Goal: Book appointment/travel/reservation

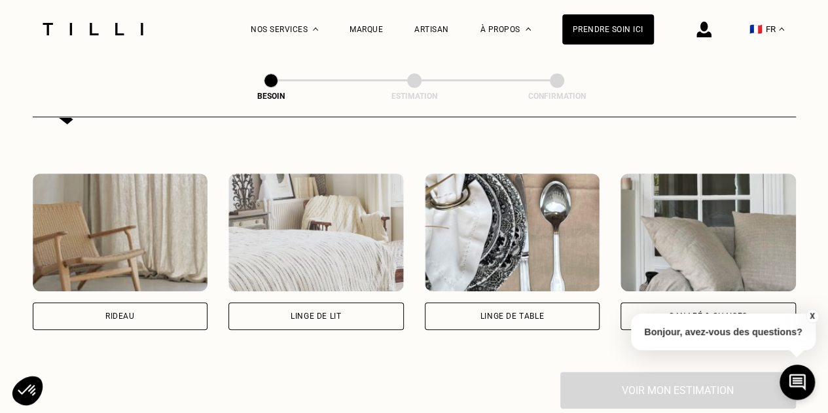
scroll to position [574, 0]
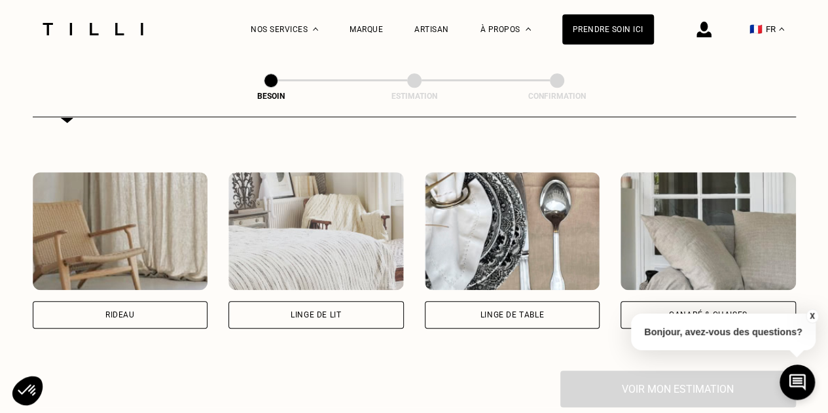
click at [157, 301] on div "Rideau" at bounding box center [120, 315] width 175 height 28
select select "FR"
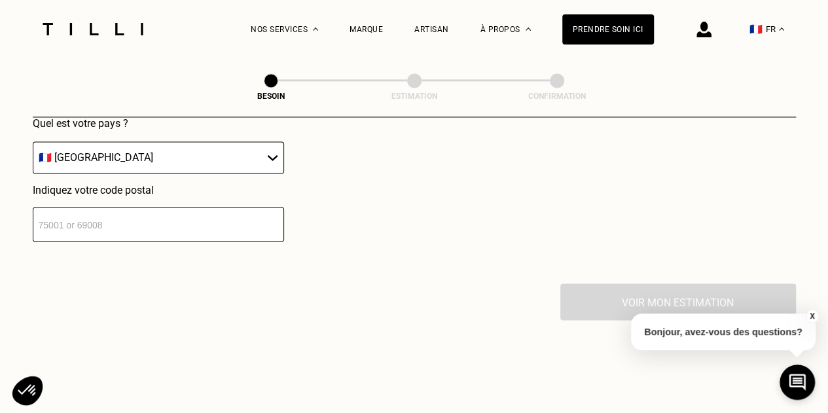
scroll to position [1003, 0]
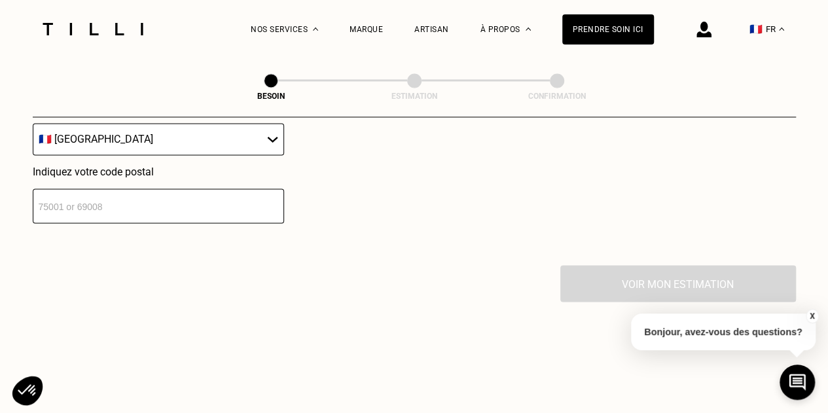
click at [221, 208] on input "number" at bounding box center [158, 206] width 251 height 35
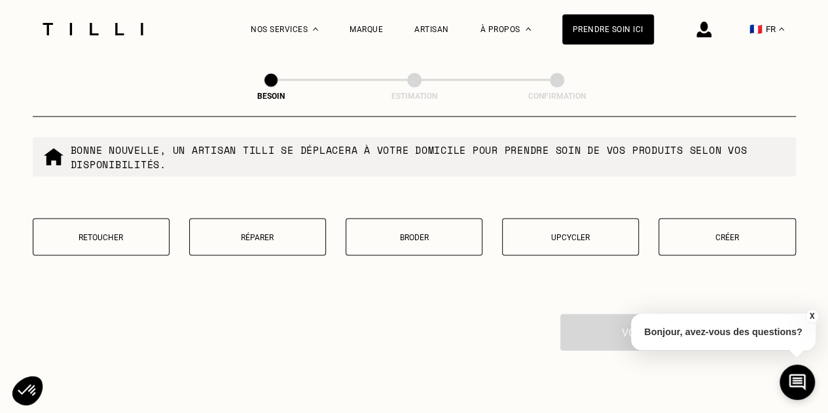
scroll to position [1293, 0]
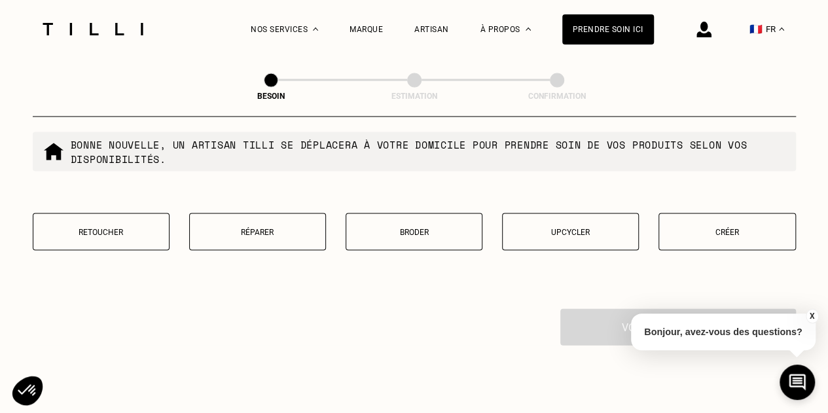
type input "93170"
click at [733, 228] on p "Créer" at bounding box center [727, 232] width 122 height 9
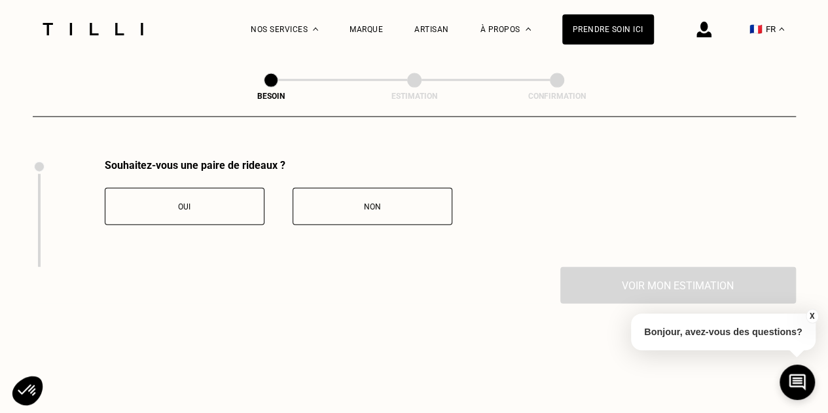
scroll to position [1447, 0]
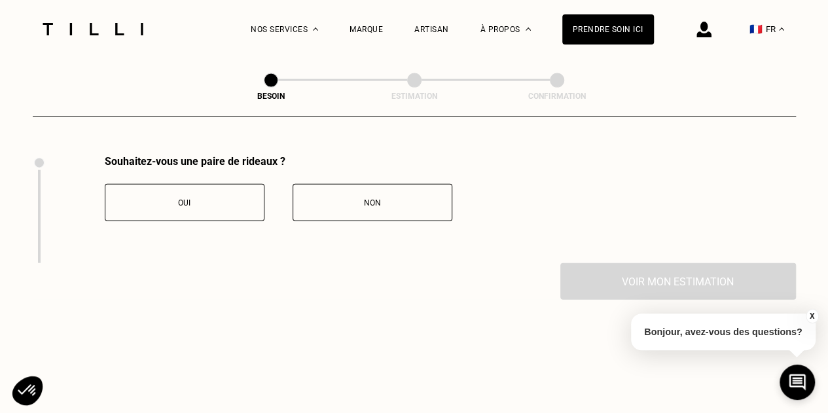
click at [185, 198] on span "Oui" at bounding box center [184, 202] width 12 height 9
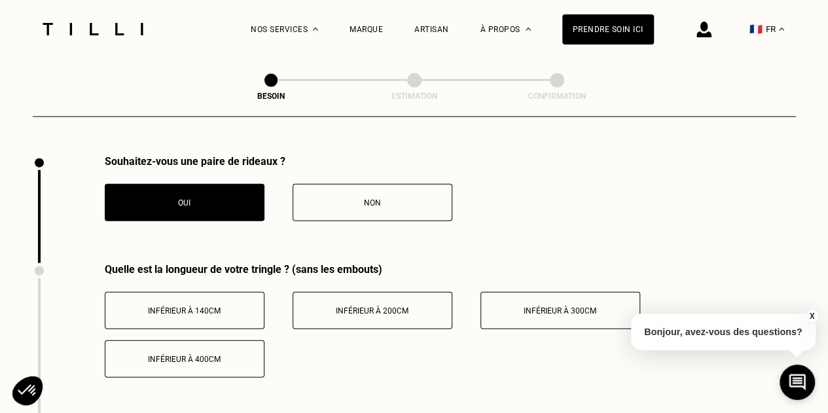
click at [359, 306] on span "Inférieur à 200cm" at bounding box center [372, 310] width 73 height 9
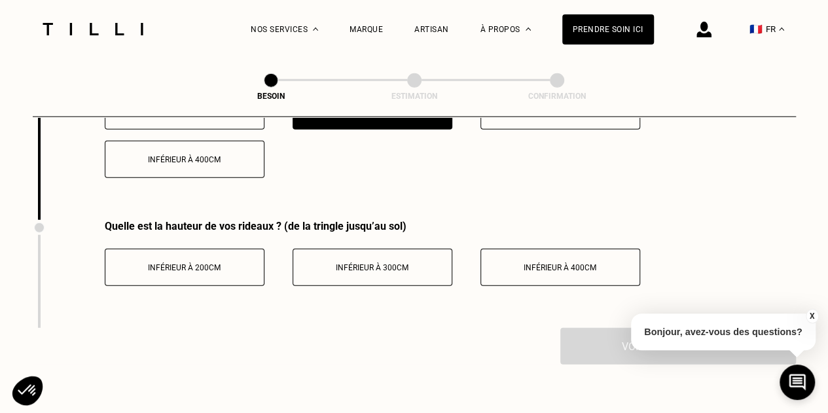
scroll to position [1649, 0]
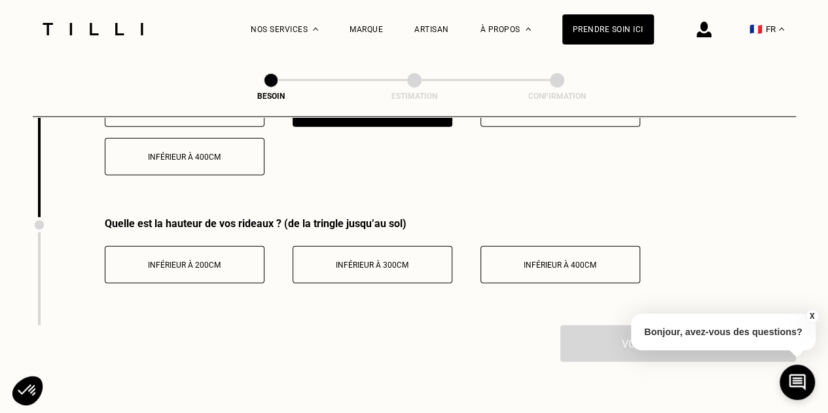
click at [423, 266] on button "Inférieur à 300cm" at bounding box center [373, 264] width 160 height 37
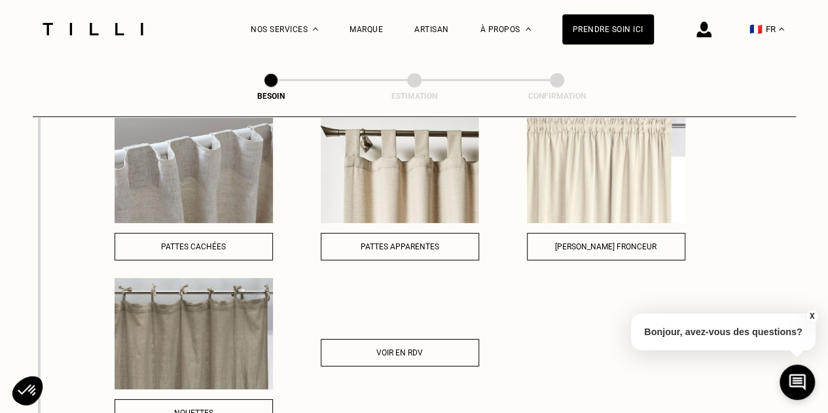
scroll to position [1885, 0]
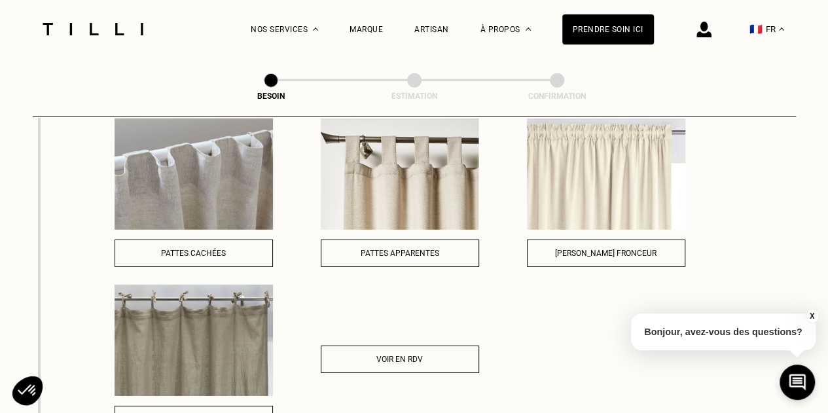
click at [641, 251] on button "[PERSON_NAME] fronceur" at bounding box center [606, 254] width 158 height 28
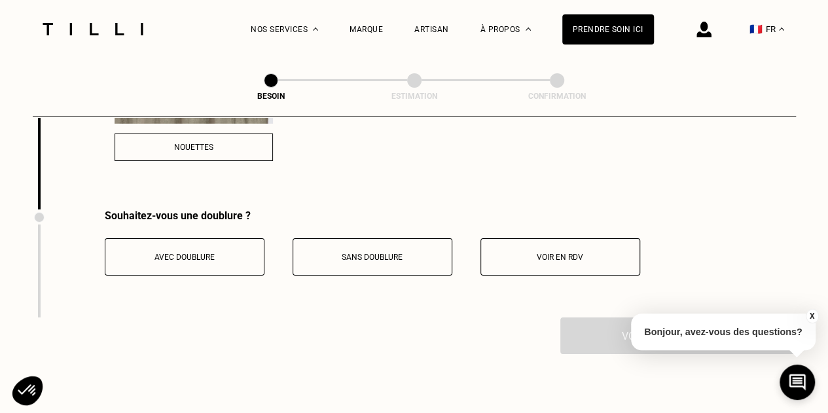
scroll to position [2160, 0]
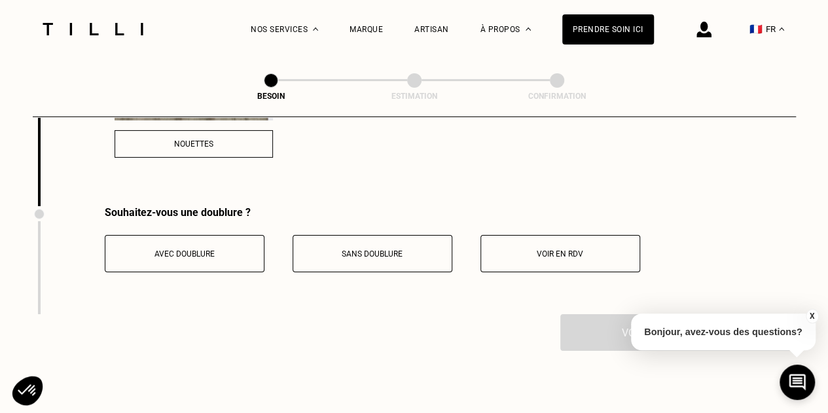
click at [568, 249] on span "Voir en RDV" at bounding box center [560, 253] width 46 height 9
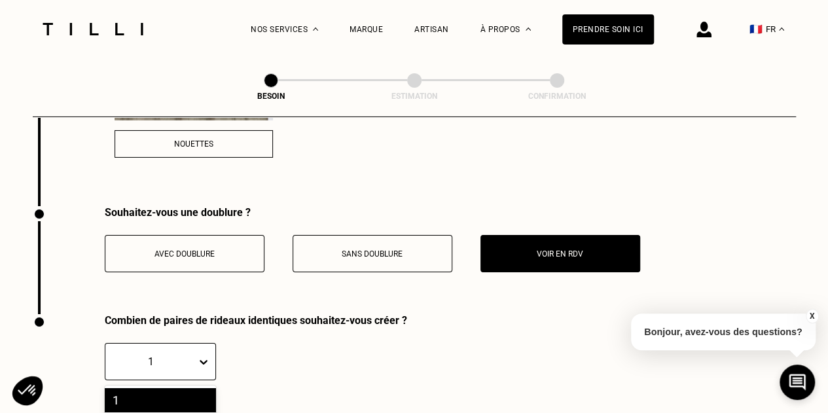
click at [207, 353] on div "10 results available. Use Up and Down to choose options, press Enter to select …" at bounding box center [160, 361] width 111 height 37
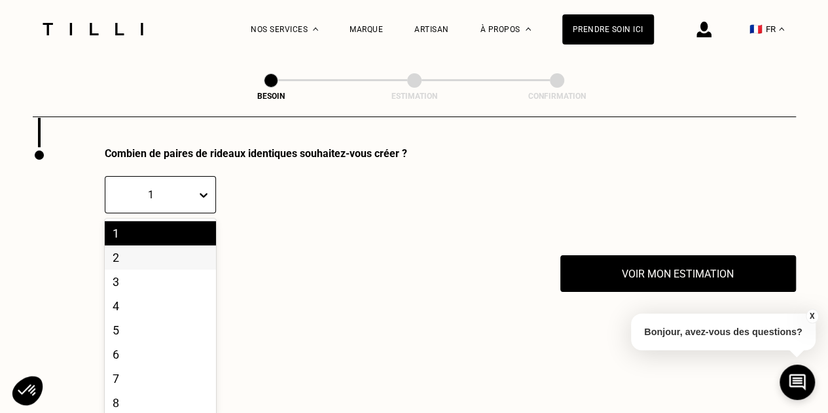
click at [183, 253] on div "2" at bounding box center [160, 258] width 111 height 24
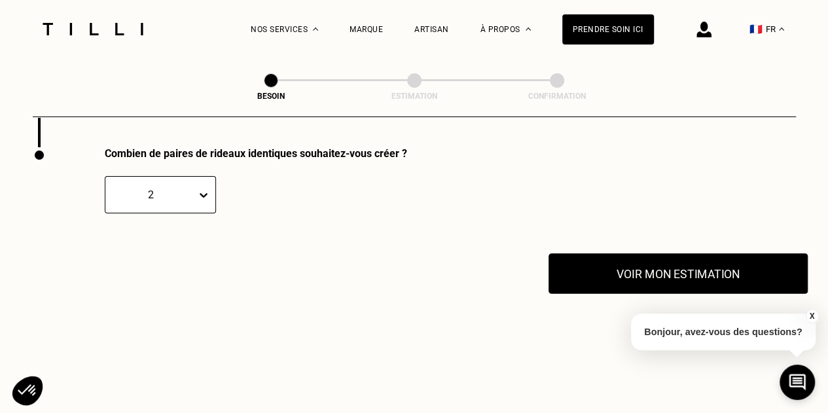
click at [623, 278] on button "Voir mon estimation" at bounding box center [678, 273] width 259 height 41
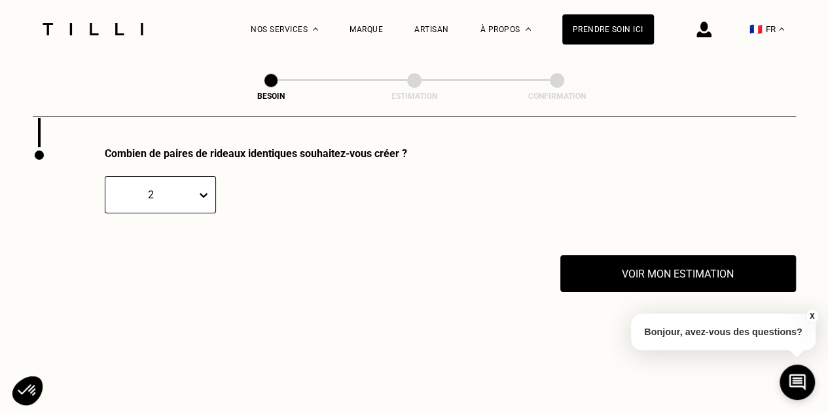
click at [813, 316] on button "X" at bounding box center [811, 316] width 13 height 14
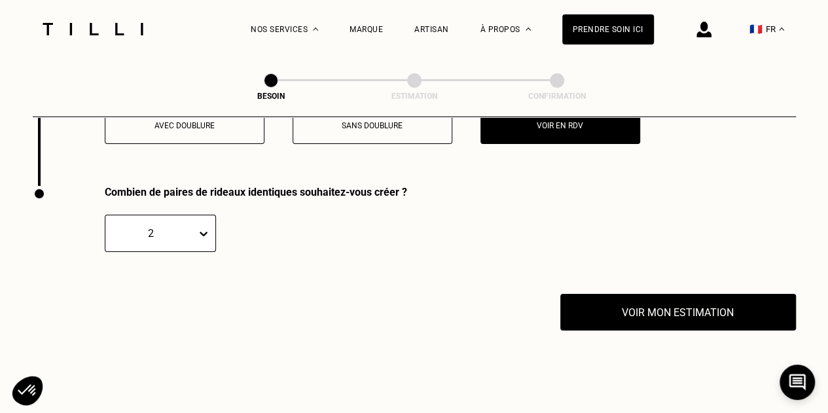
scroll to position [2277, 0]
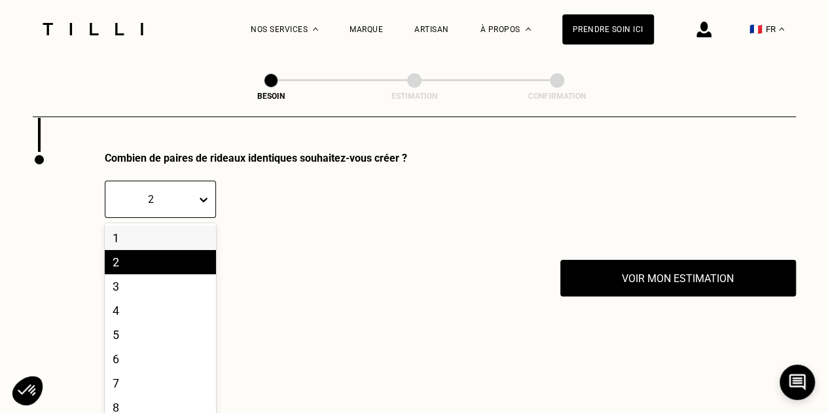
click at [203, 218] on div "10 results available. Use Up and Down to choose options, press Enter to select …" at bounding box center [160, 199] width 111 height 37
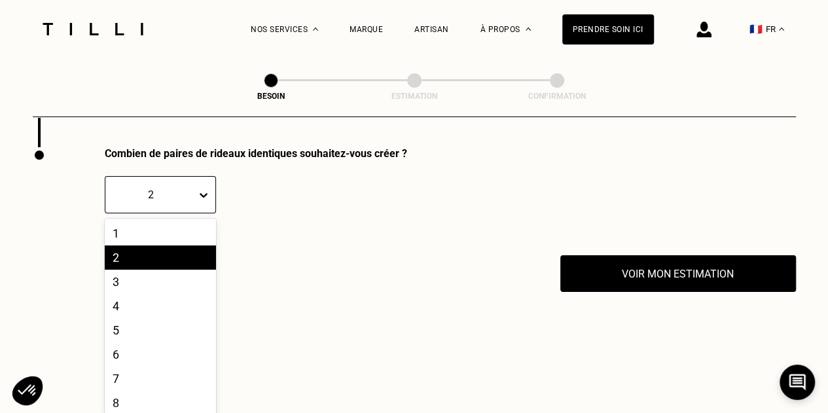
scroll to position [2327, 0]
click at [172, 306] on div "4" at bounding box center [160, 306] width 111 height 24
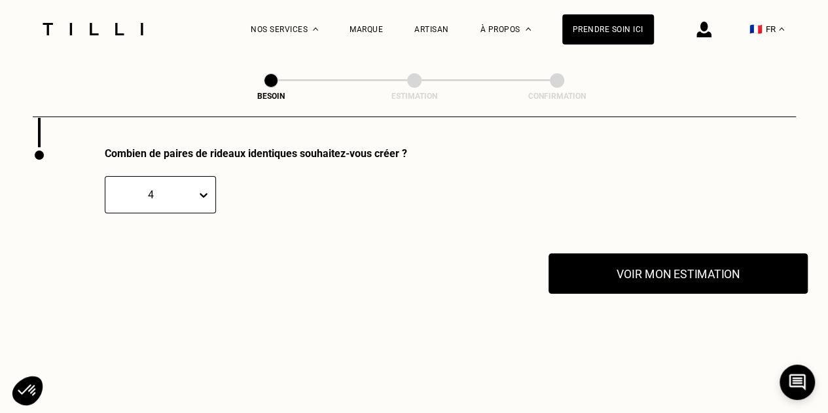
click at [645, 267] on button "Voir mon estimation" at bounding box center [678, 273] width 259 height 41
